Goal: Use online tool/utility: Utilize a website feature to perform a specific function

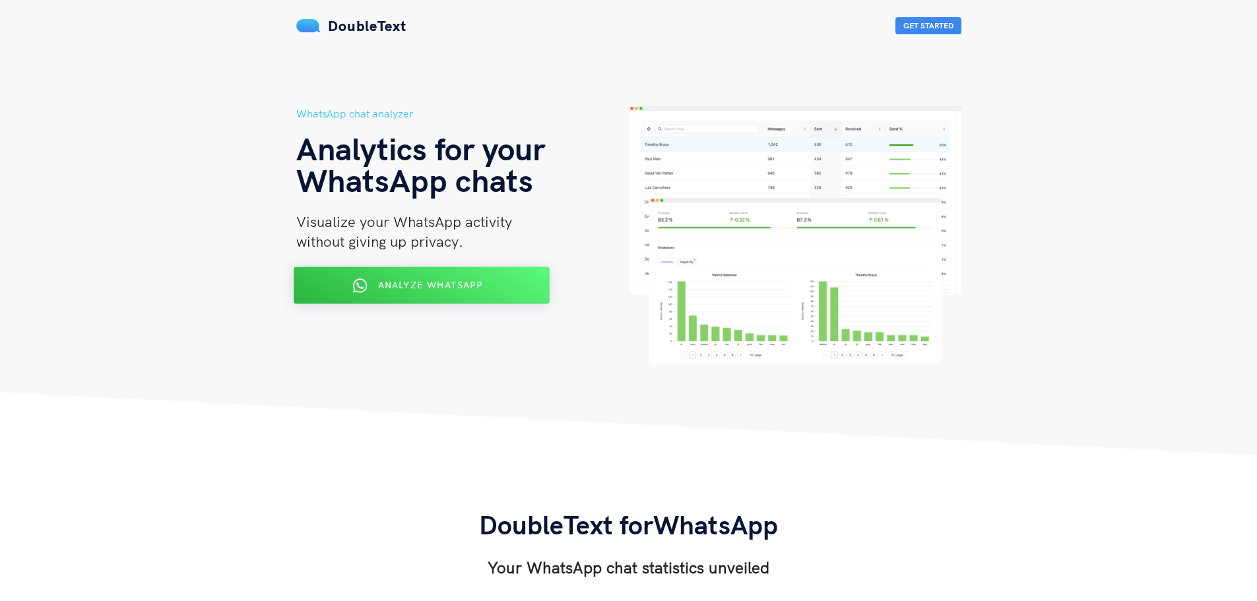
click at [402, 292] on div "Analyze WhatsApp" at bounding box center [421, 285] width 208 height 21
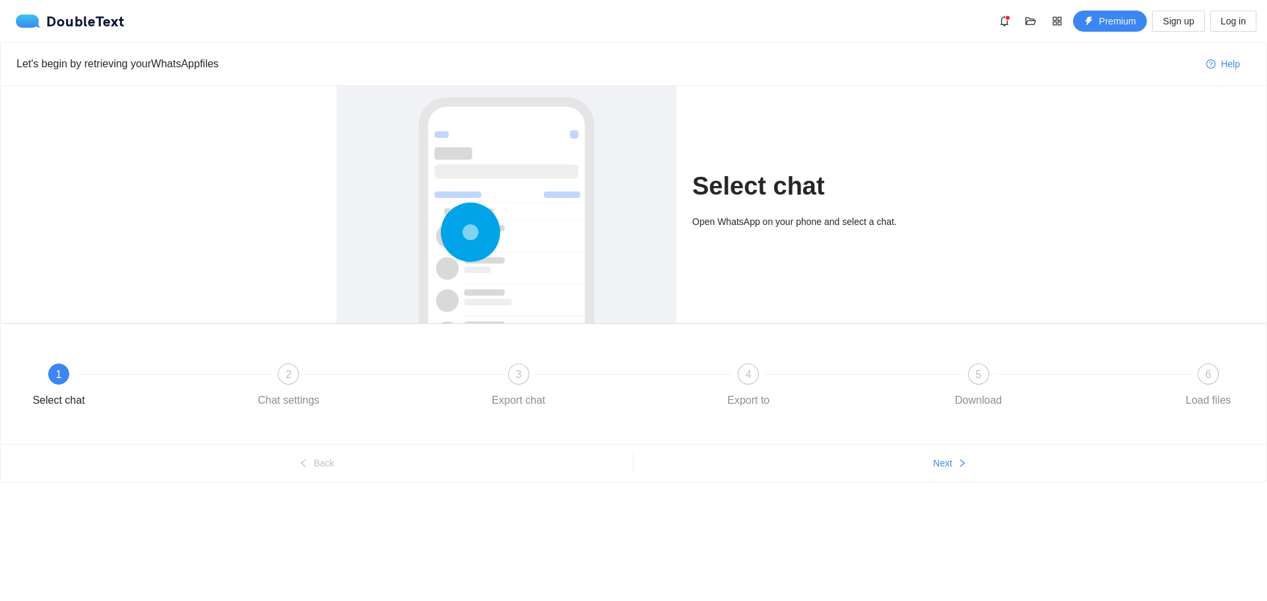
click at [476, 226] on circle at bounding box center [470, 233] width 14 height 14
click at [60, 376] on span "1" at bounding box center [59, 374] width 6 height 11
click at [967, 463] on button "Next" at bounding box center [949, 463] width 633 height 21
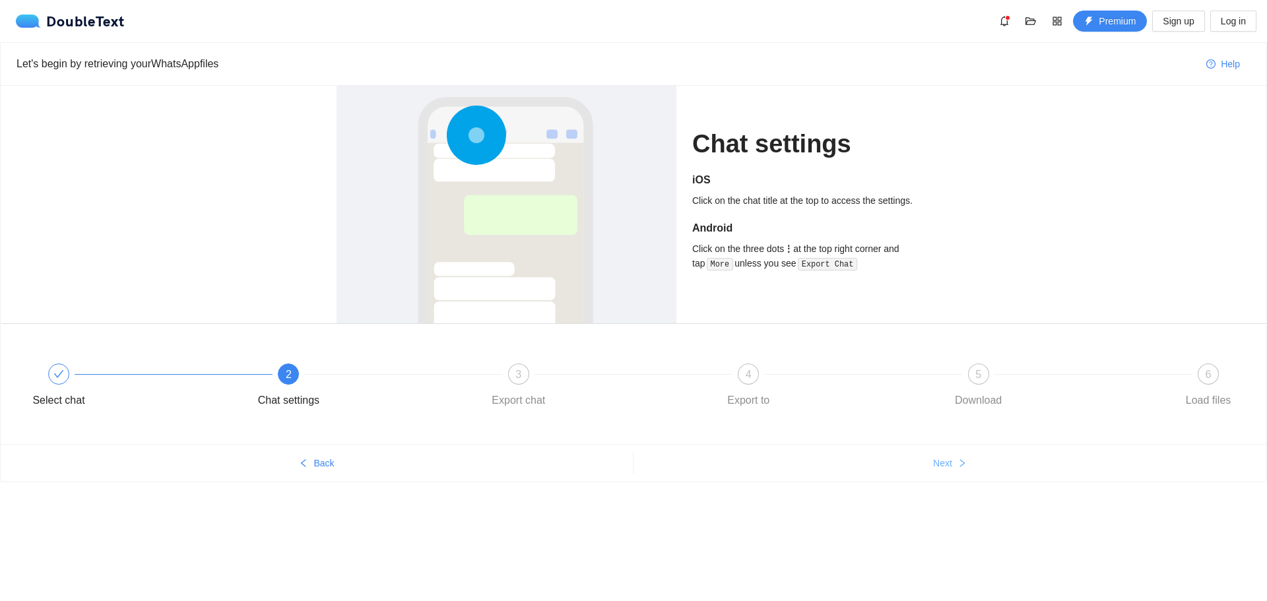
click at [967, 463] on button "Next" at bounding box center [949, 463] width 633 height 21
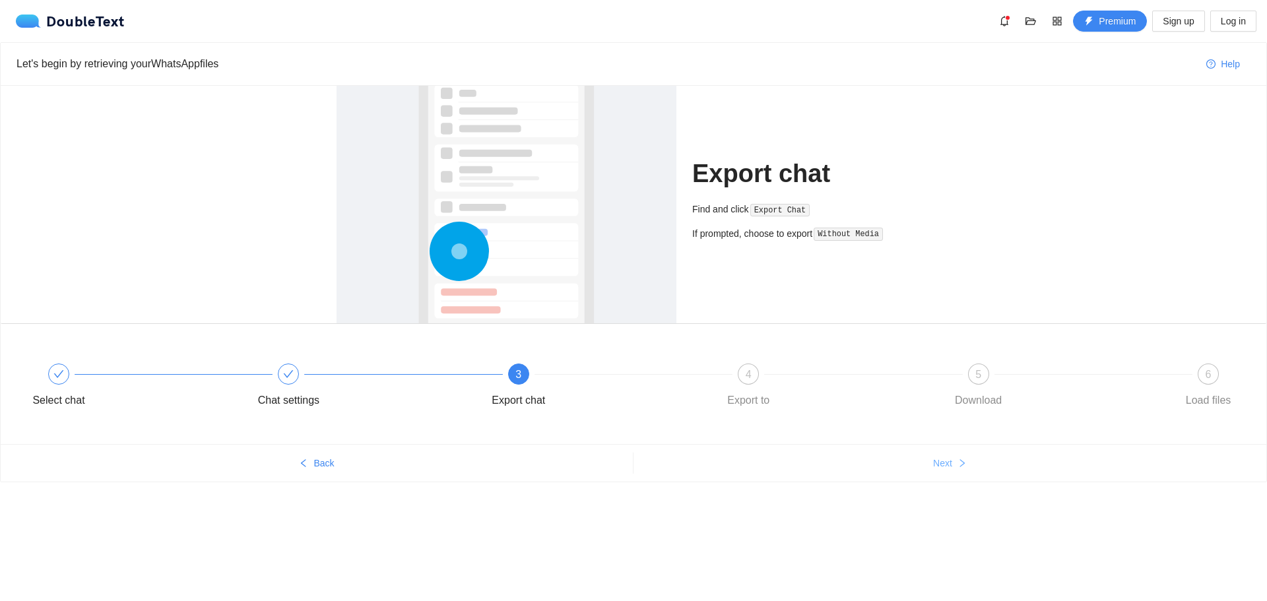
click at [967, 463] on button "Next" at bounding box center [949, 463] width 633 height 21
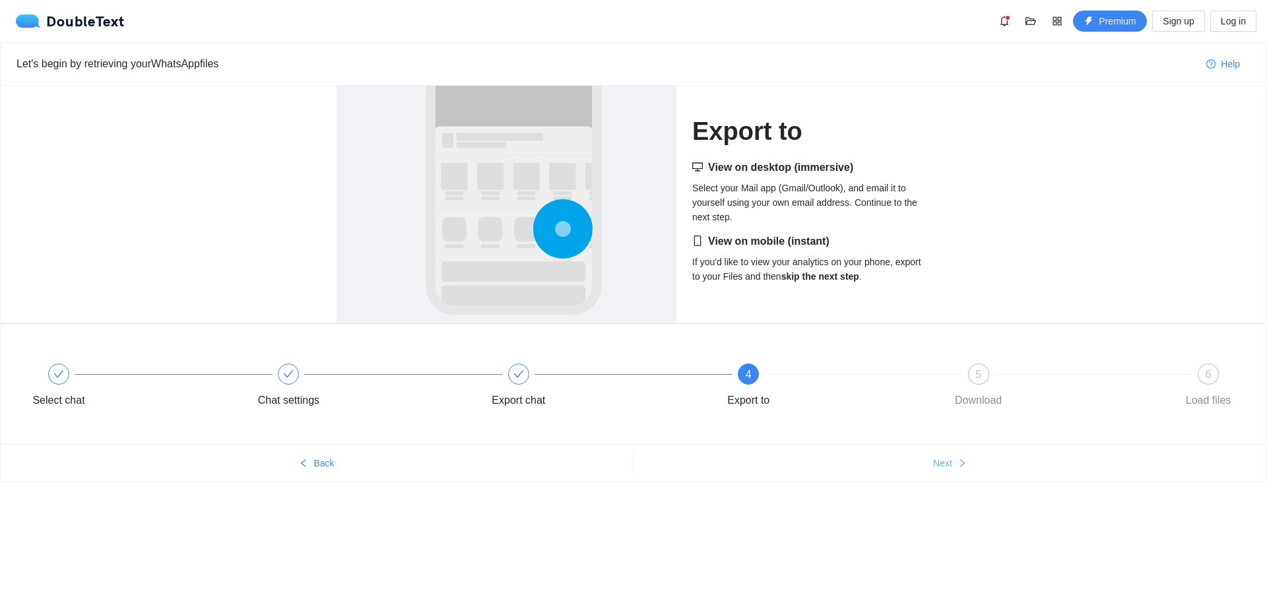
click at [967, 463] on button "Next" at bounding box center [949, 463] width 633 height 21
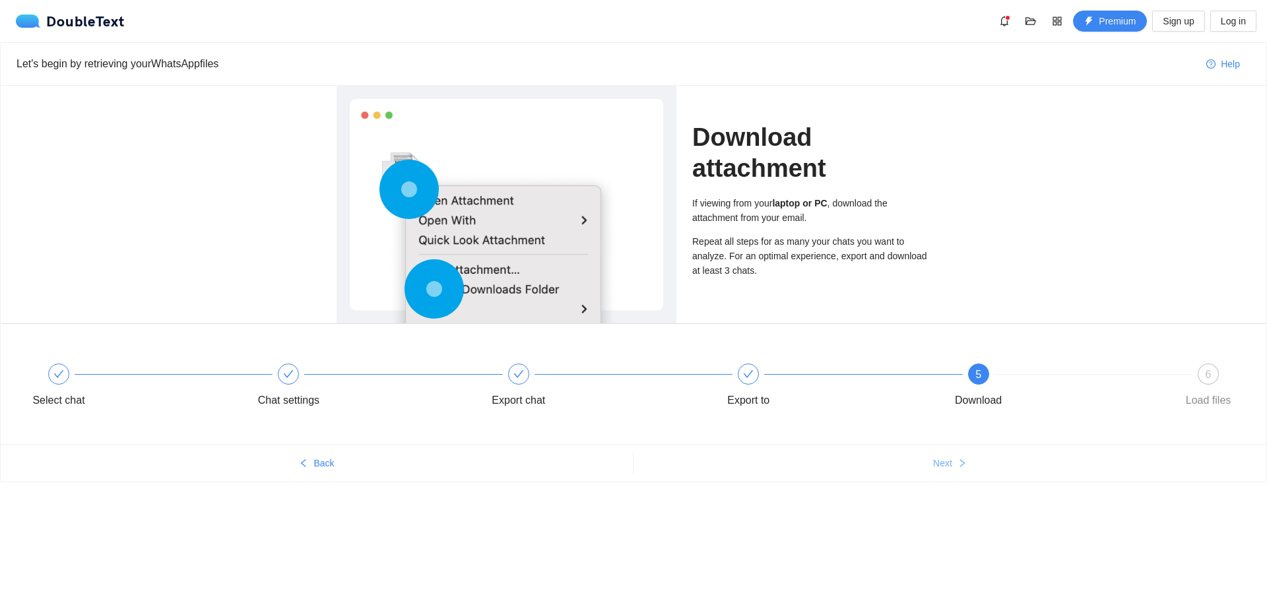
click at [966, 463] on icon "right" at bounding box center [961, 463] width 9 height 9
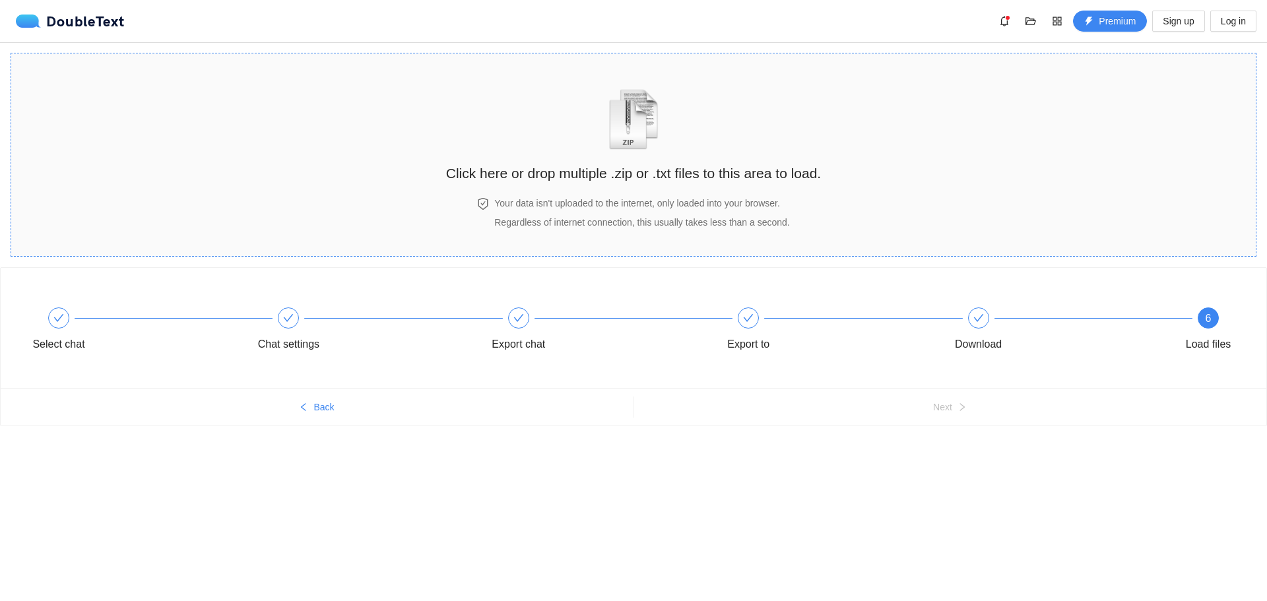
click at [623, 168] on h2 "Click here or drop multiple .zip or .txt files to this area to load." at bounding box center [633, 173] width 375 height 22
